Goal: Find specific page/section: Find specific page/section

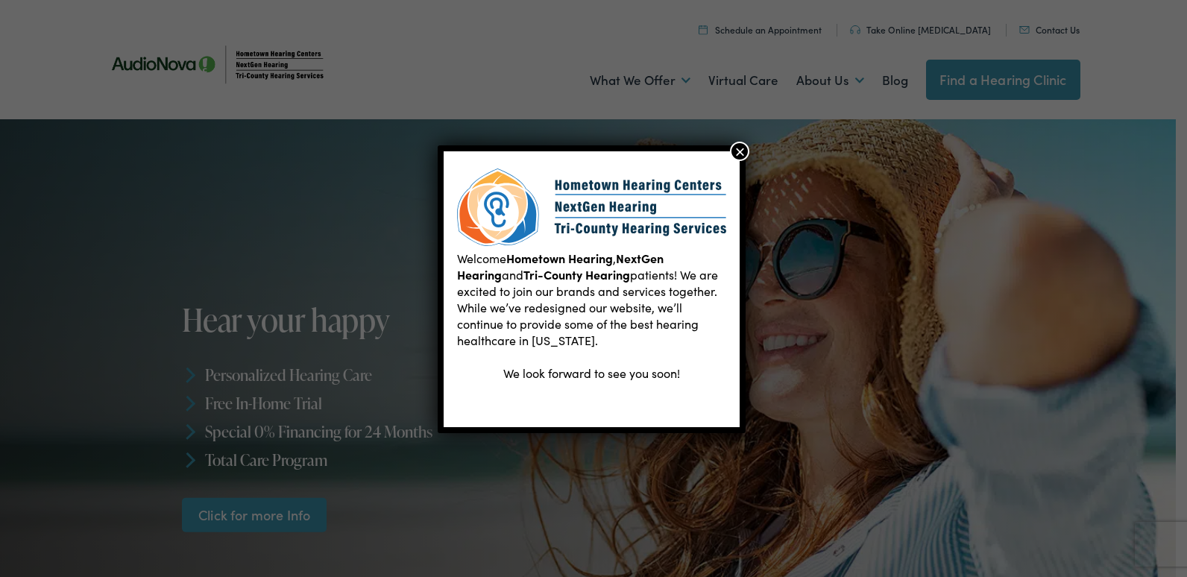
click at [746, 154] on button "×" at bounding box center [739, 151] width 19 height 19
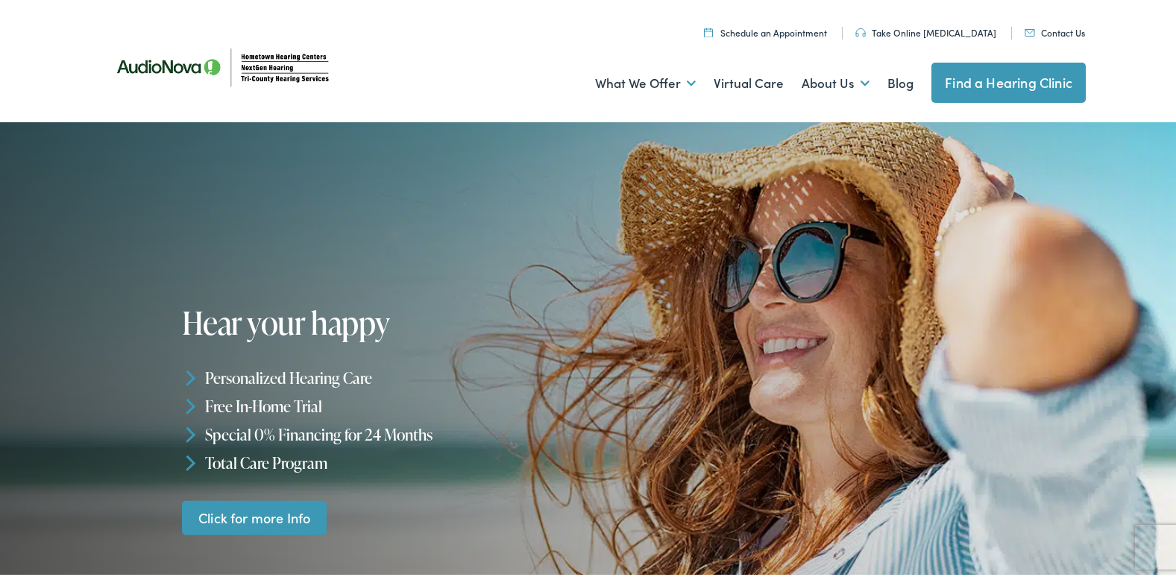
click at [1050, 79] on link "Find a Hearing Clinic" at bounding box center [1008, 80] width 154 height 40
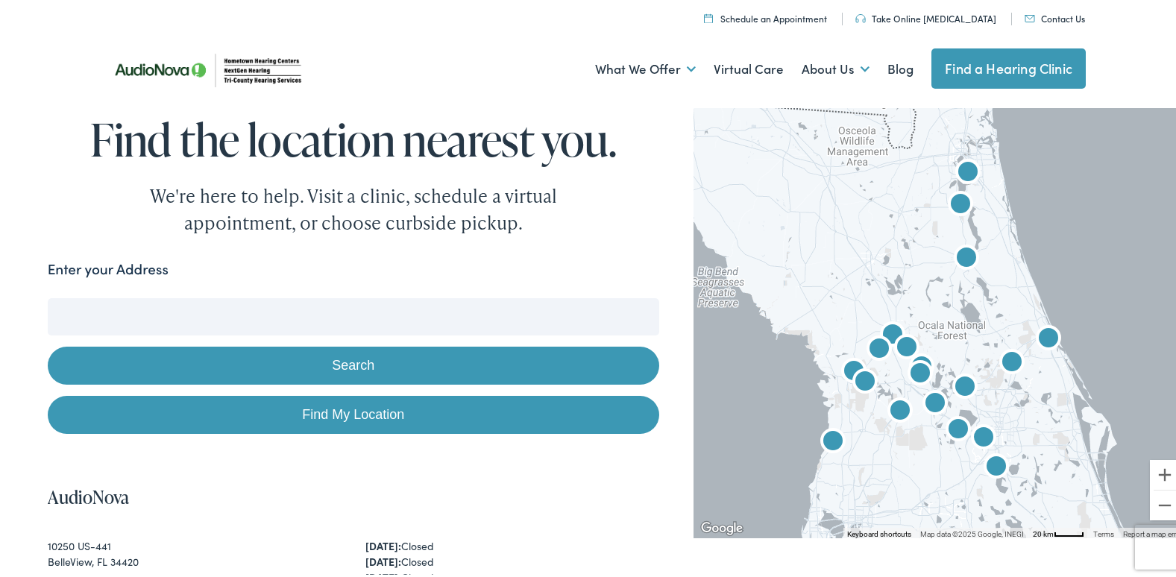
click at [339, 307] on input "Enter your Address" at bounding box center [354, 313] width 612 height 37
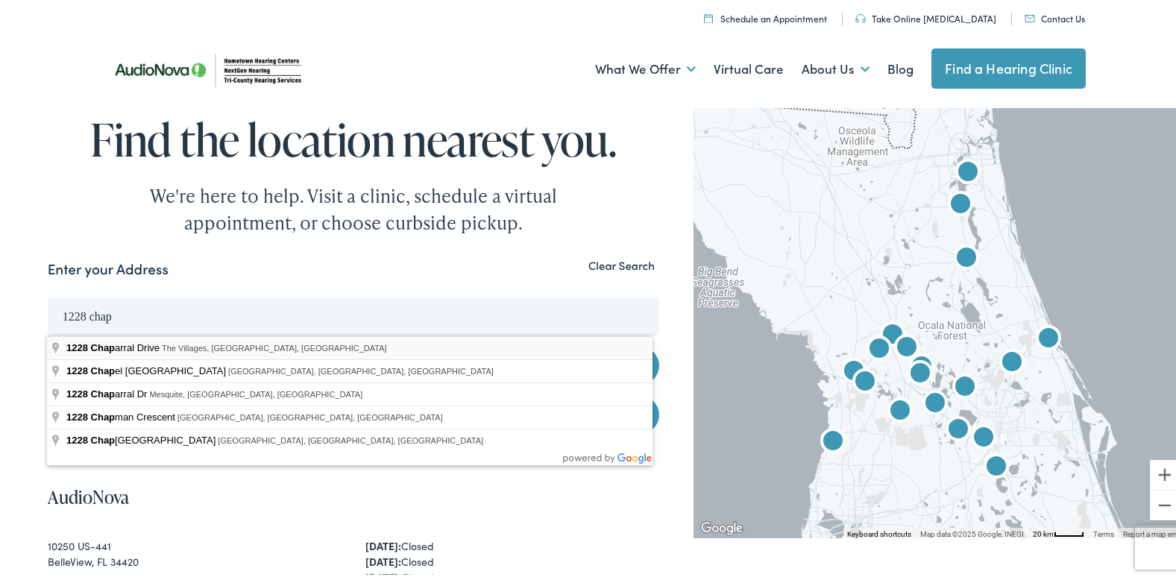
type input "[STREET_ADDRESS]"
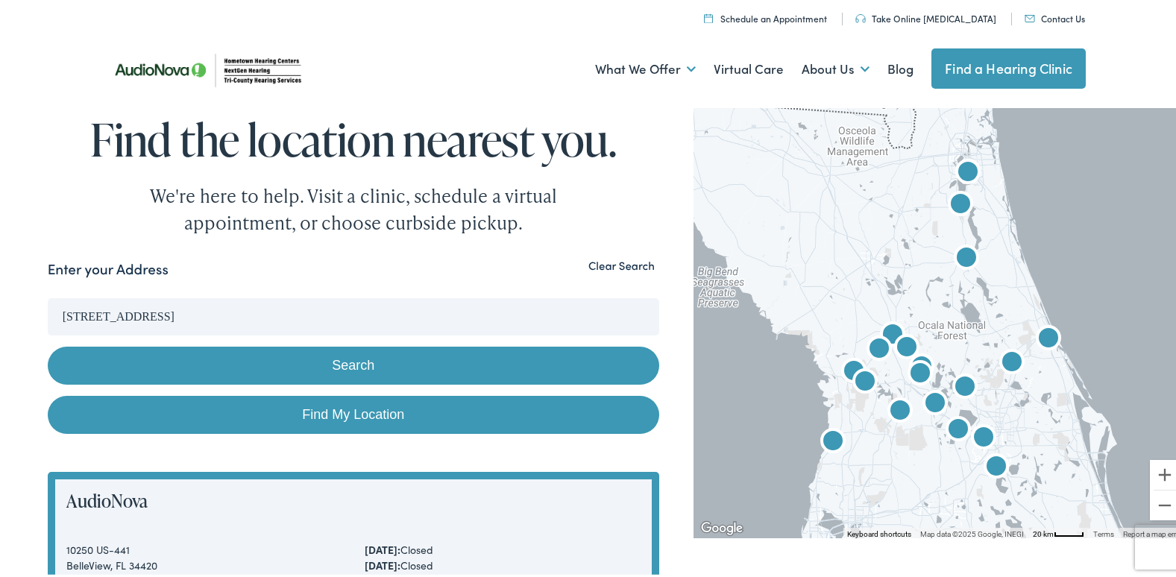
click at [394, 363] on button "Search" at bounding box center [354, 363] width 612 height 38
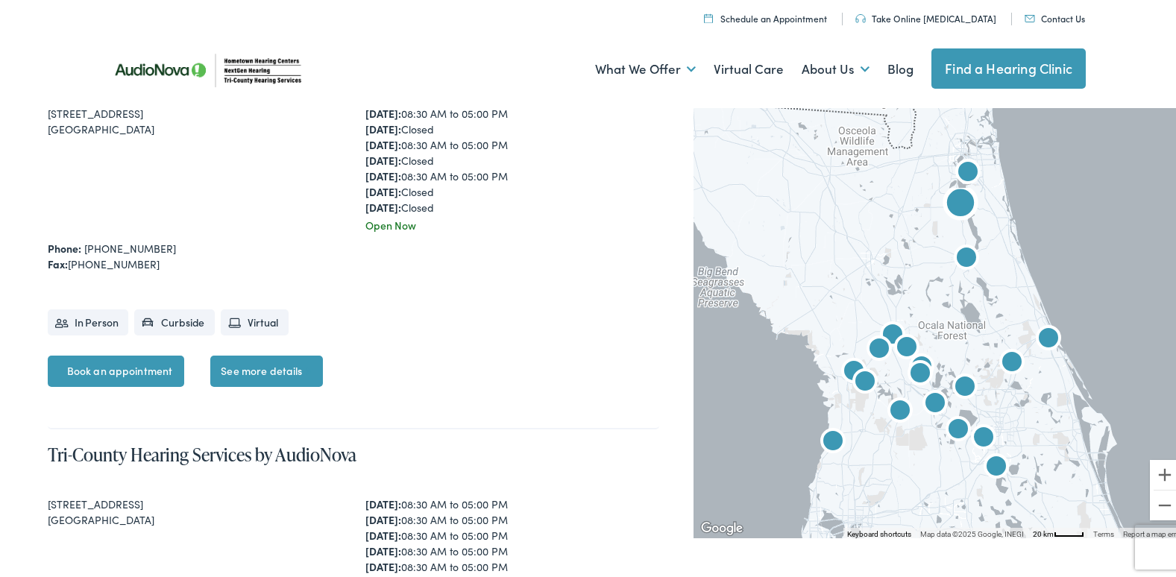
scroll to position [2386, 0]
